Goal: Task Accomplishment & Management: Use online tool/utility

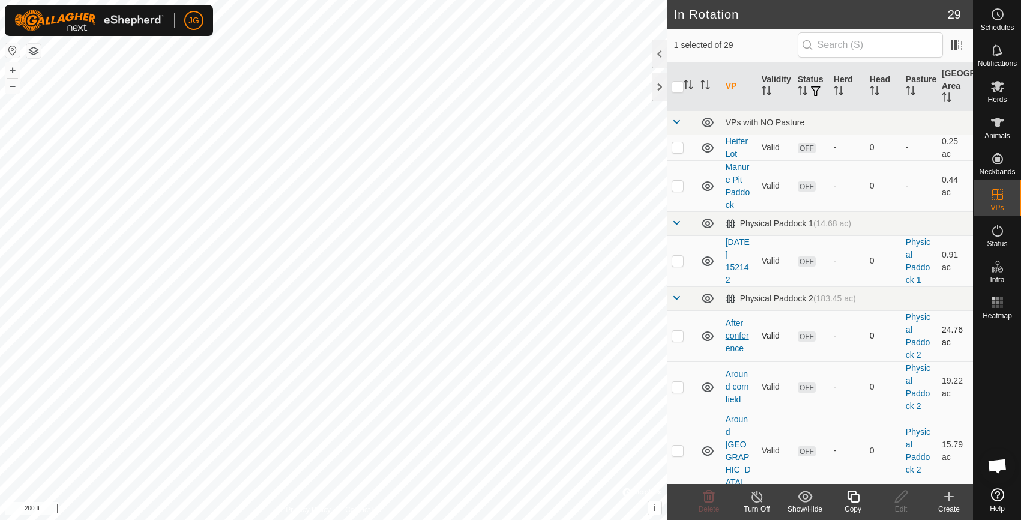
click at [734, 336] on link "After conference" at bounding box center [737, 335] width 23 height 35
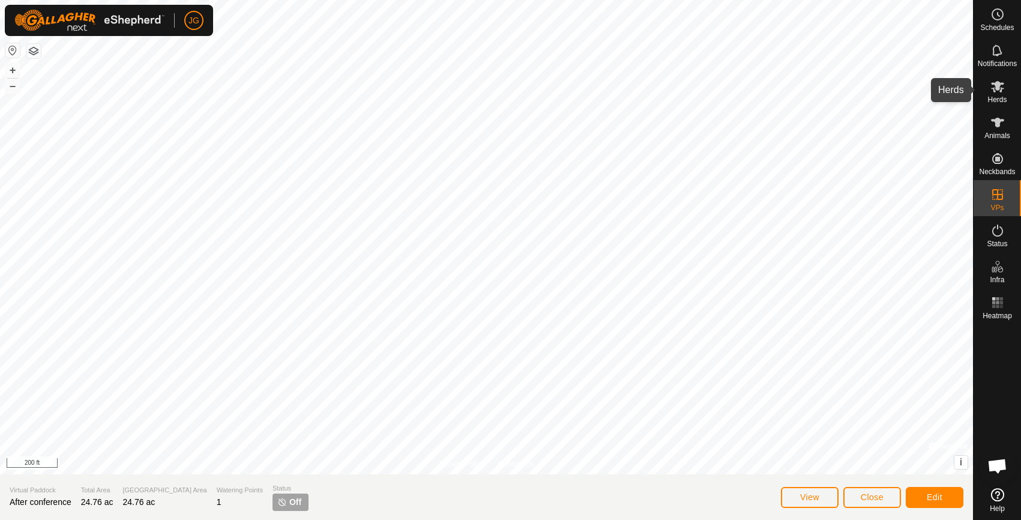
click at [999, 82] on icon at bounding box center [997, 86] width 13 height 11
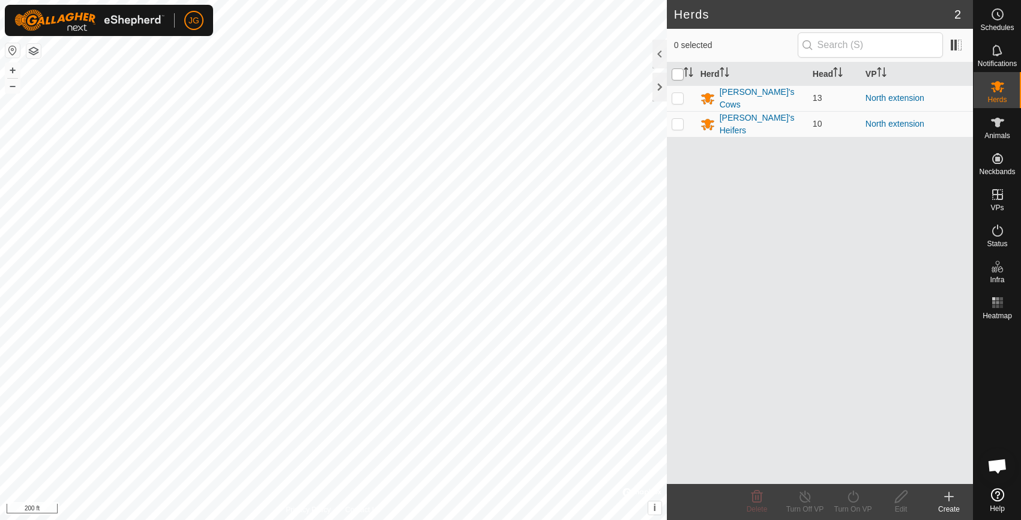
click at [677, 79] on input "checkbox" at bounding box center [678, 74] width 12 height 12
checkbox input "true"
click at [850, 495] on icon at bounding box center [853, 496] width 15 height 14
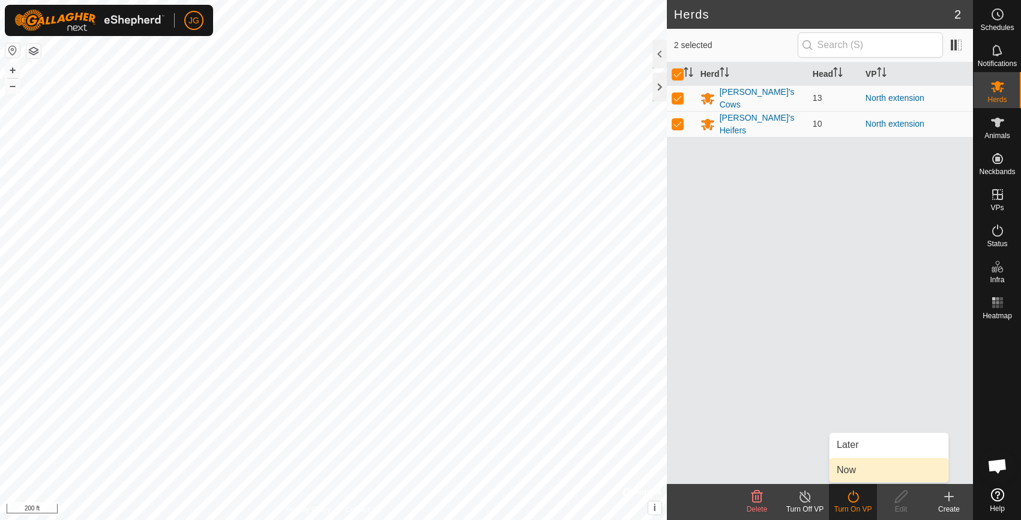
click at [846, 467] on link "Now" at bounding box center [889, 470] width 119 height 24
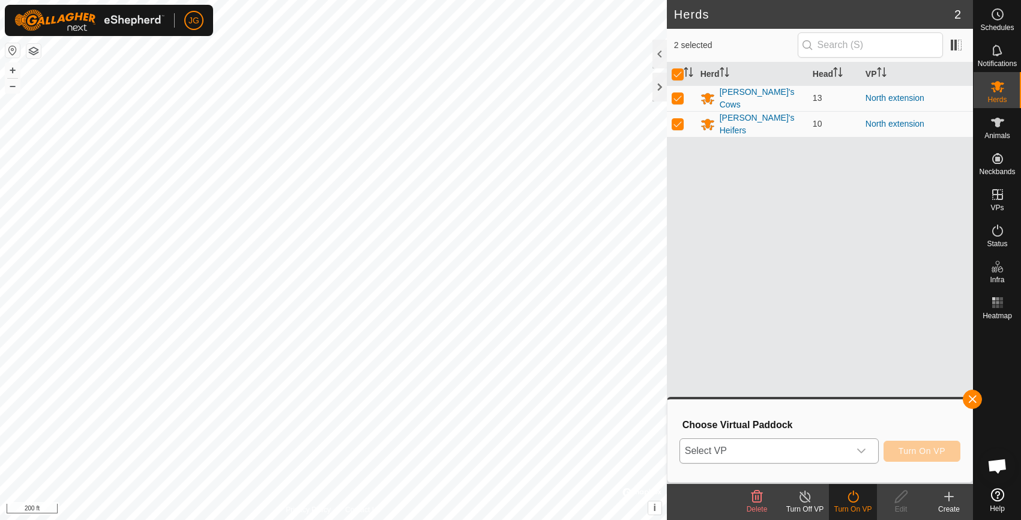
click at [863, 446] on icon "dropdown trigger" at bounding box center [862, 451] width 10 height 10
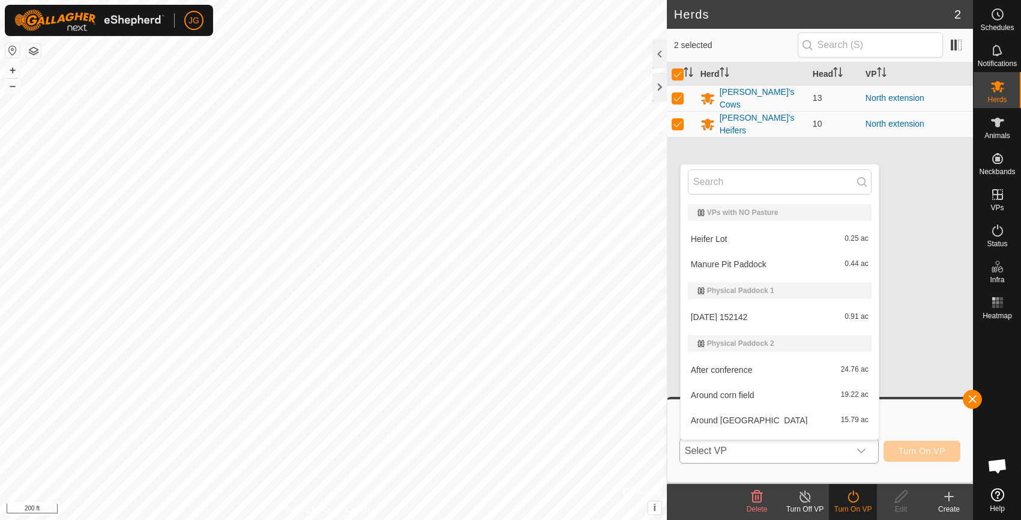
scroll to position [18, 0]
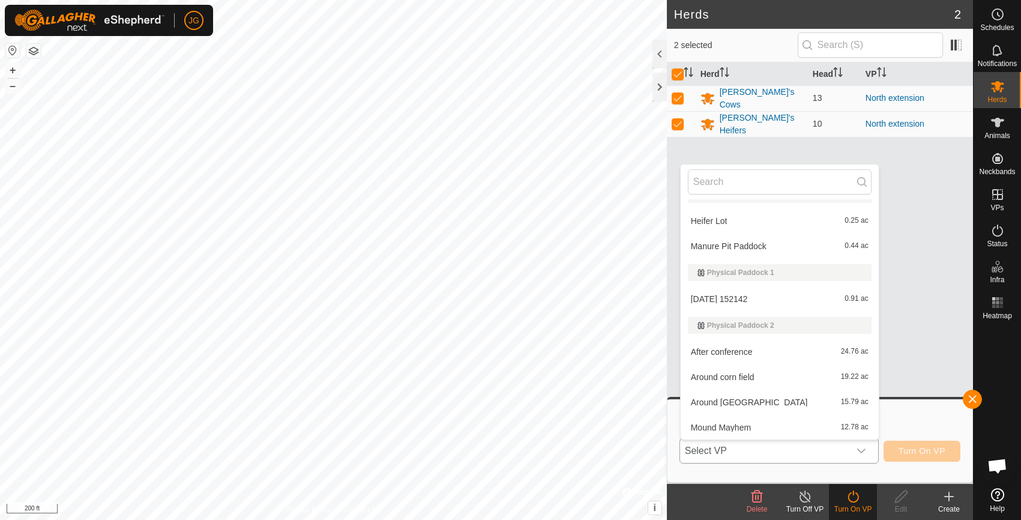
click at [756, 355] on li "After conference 24.76 ac" at bounding box center [780, 352] width 198 height 24
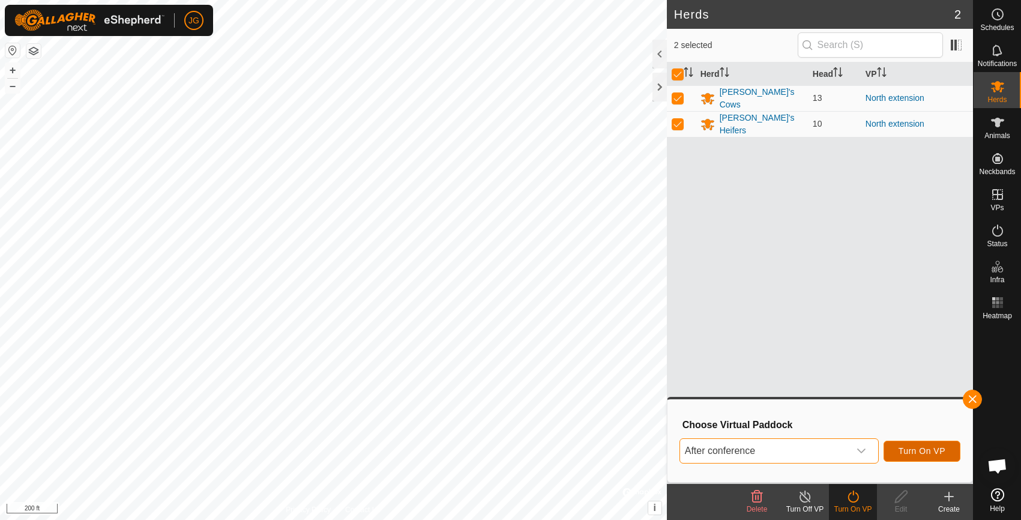
click at [919, 446] on span "Turn On VP" at bounding box center [922, 451] width 47 height 10
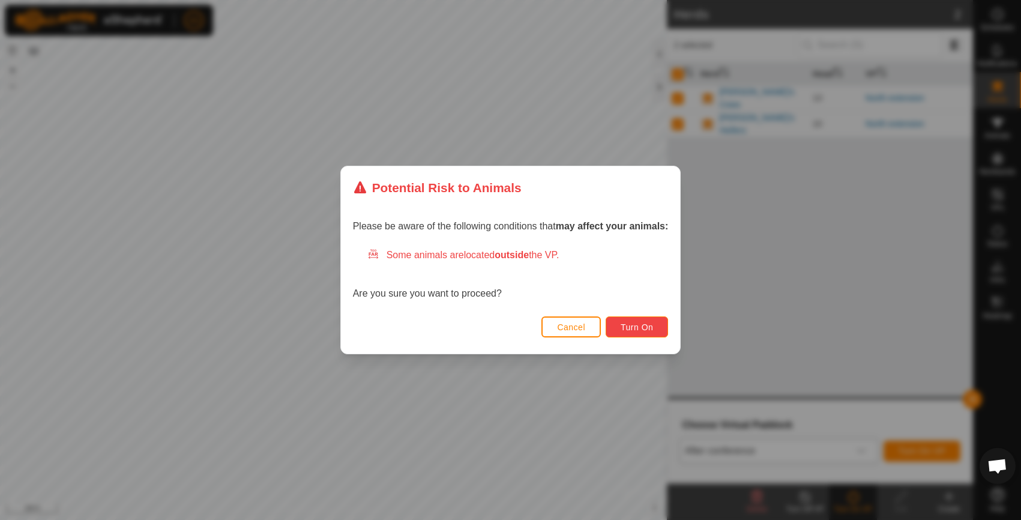
click at [627, 318] on button "Turn On" at bounding box center [637, 326] width 62 height 21
